Goal: Transaction & Acquisition: Obtain resource

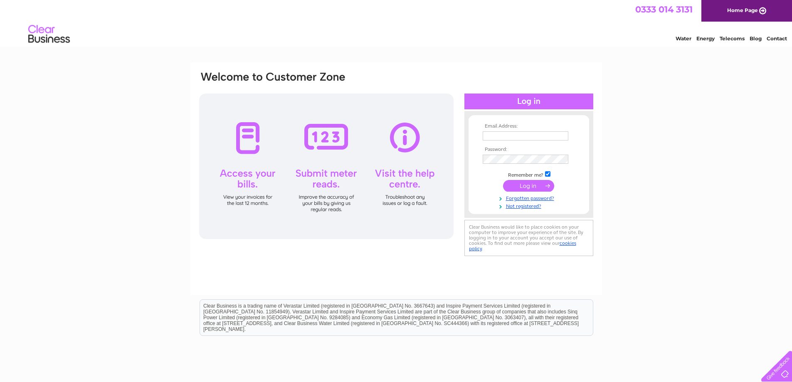
drag, startPoint x: 0, startPoint y: 0, endPoint x: 498, endPoint y: 133, distance: 515.2
click at [498, 133] on input "text" at bounding box center [525, 135] width 86 height 9
drag, startPoint x: 508, startPoint y: 135, endPoint x: 454, endPoint y: 137, distance: 53.6
click at [454, 137] on div "Email Address: accounts@arcfleetservices.co.uk Password:" at bounding box center [396, 165] width 396 height 188
type input "lynne.richardson@arcfleetservices.co.uk"
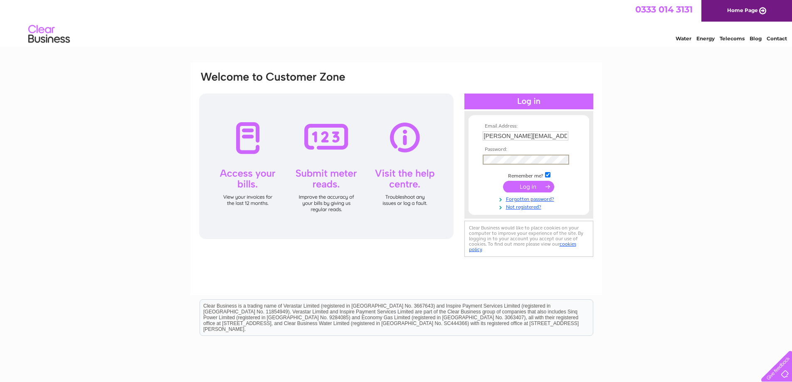
click at [543, 179] on tbody "Email Address: lynne.richardson@arcfleetservices.co.uk Password: Remember me?" at bounding box center [528, 166] width 96 height 87
click at [547, 186] on input "submit" at bounding box center [528, 186] width 51 height 12
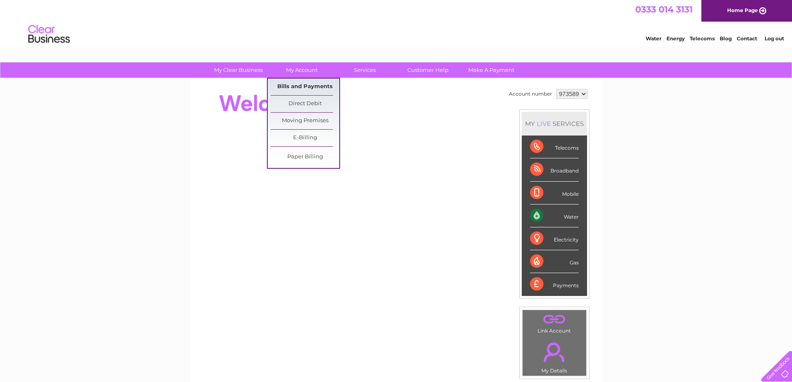
click at [317, 89] on link "Bills and Payments" at bounding box center [305, 87] width 69 height 17
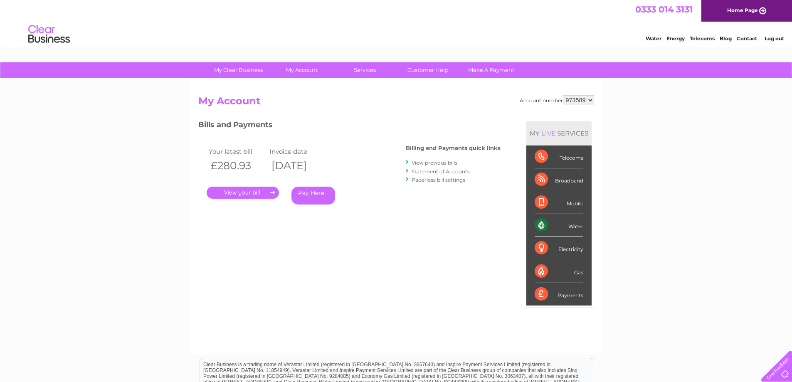
click at [252, 185] on div ". Pay Here" at bounding box center [290, 180] width 166 height 12
click at [271, 192] on link "." at bounding box center [243, 193] width 72 height 12
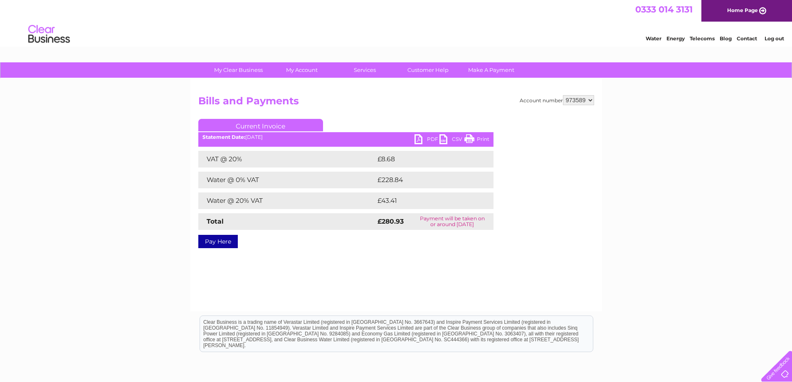
click at [427, 139] on link "PDF" at bounding box center [426, 140] width 25 height 12
click at [770, 37] on link "Log out" at bounding box center [774, 38] width 20 height 6
